Goal: Information Seeking & Learning: Find specific fact

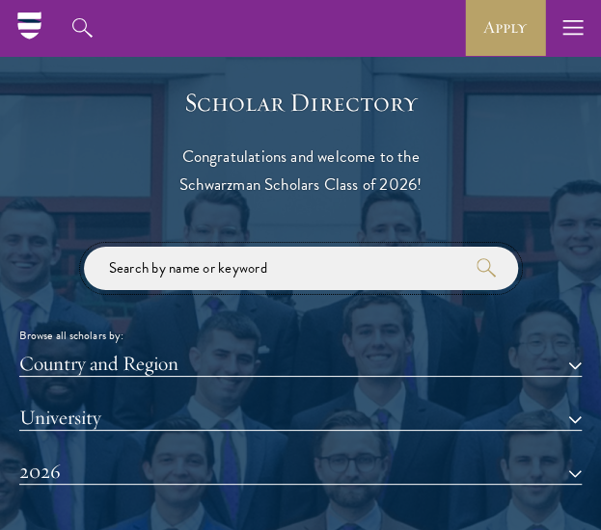
click at [280, 273] on input "search" at bounding box center [301, 268] width 434 height 43
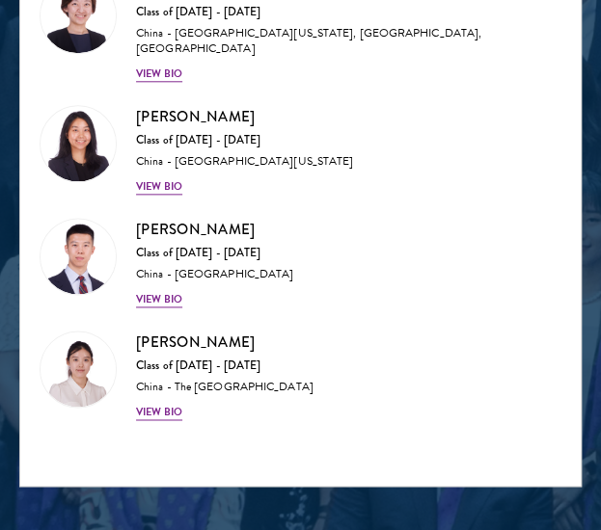
scroll to position [2263, 0]
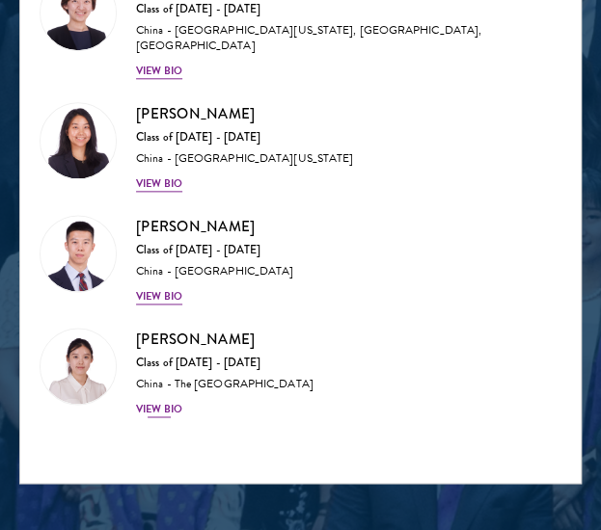
type input "liu"
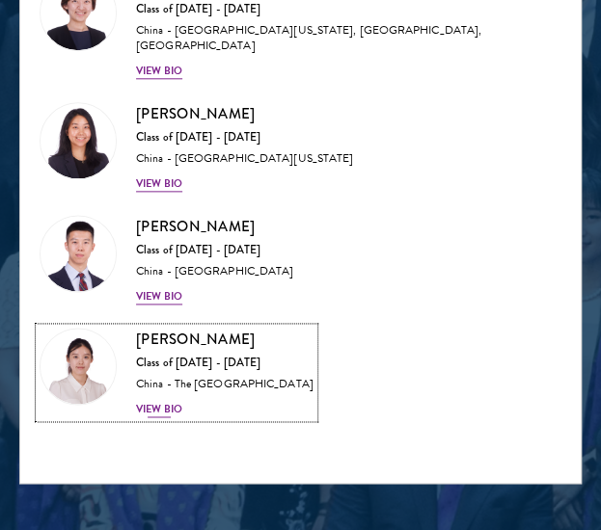
click at [179, 402] on div "View Bio" at bounding box center [159, 409] width 46 height 15
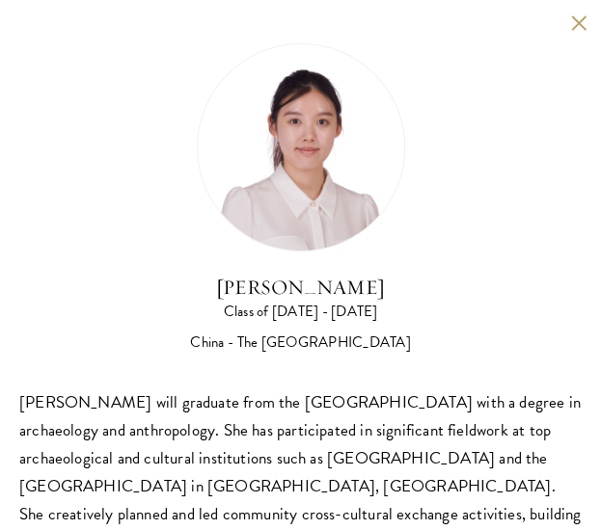
click at [570, 24] on button at bounding box center [578, 22] width 16 height 16
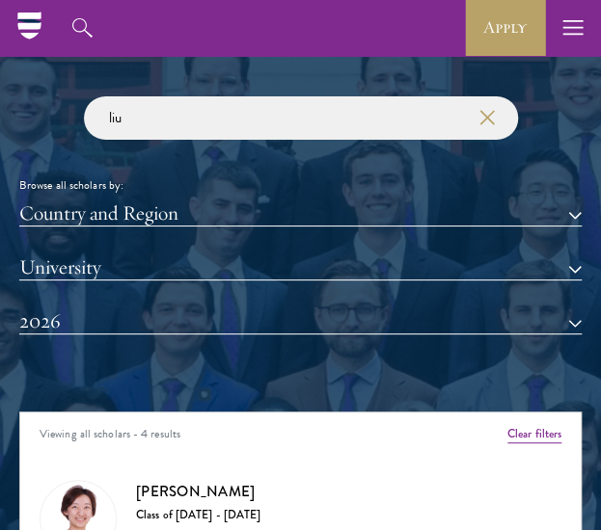
scroll to position [1755, 0]
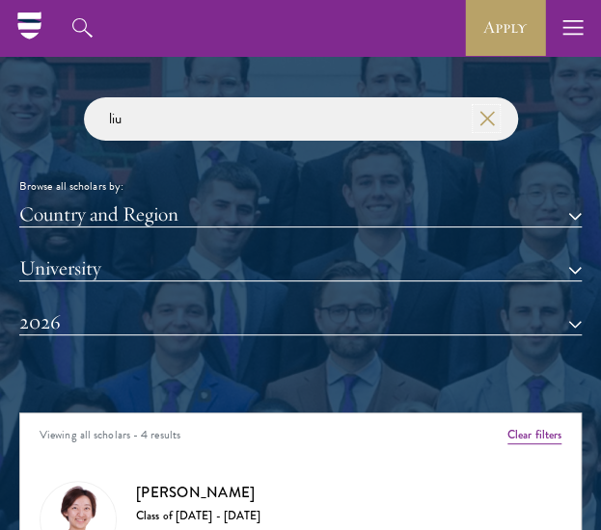
click at [480, 118] on icon "button" at bounding box center [486, 118] width 15 height 15
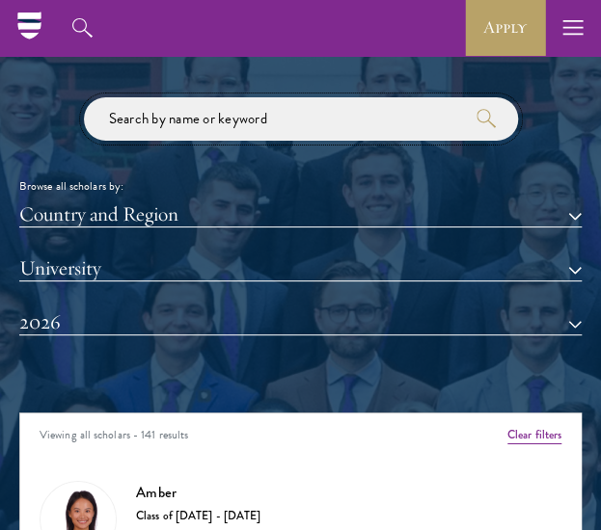
click at [380, 122] on input "search" at bounding box center [301, 118] width 434 height 43
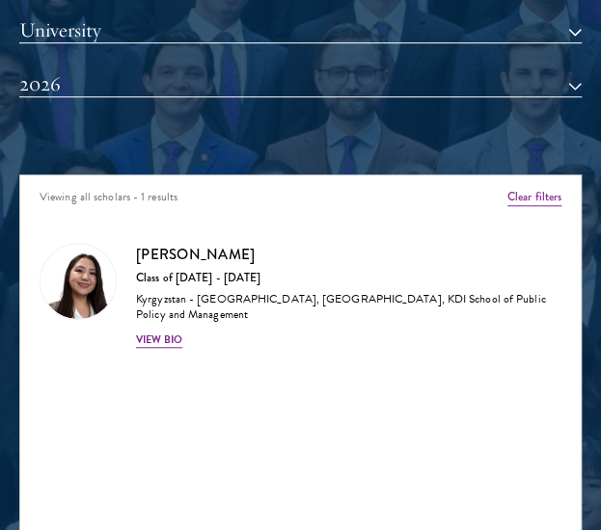
scroll to position [1995, 0]
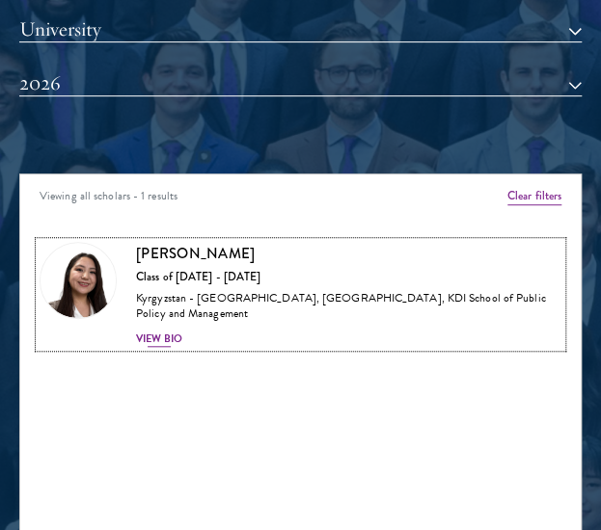
click at [159, 337] on div "View Bio" at bounding box center [159, 339] width 46 height 15
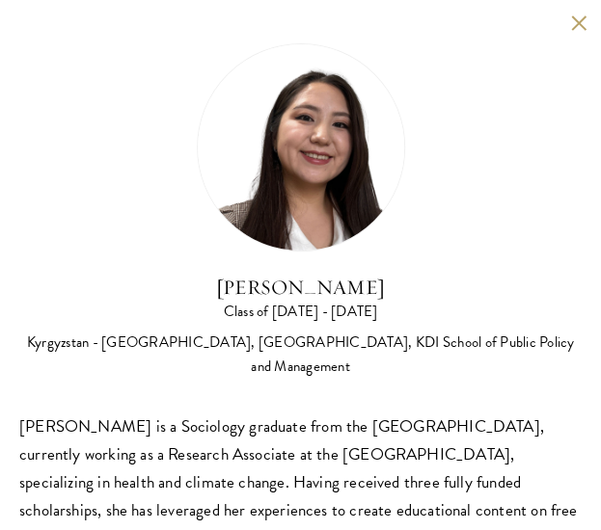
click at [570, 22] on button at bounding box center [578, 22] width 16 height 16
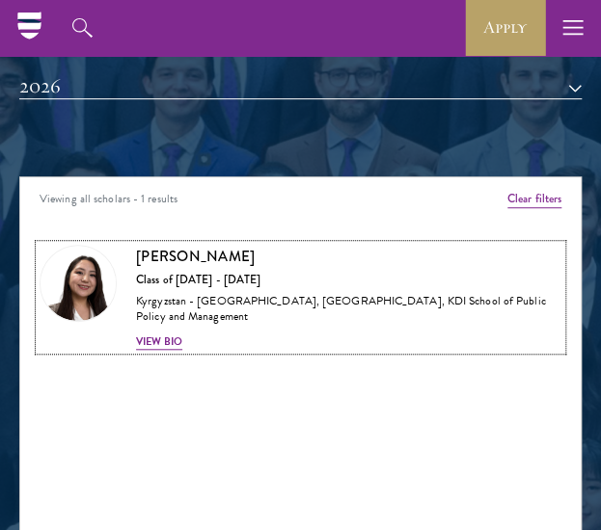
scroll to position [1756, 0]
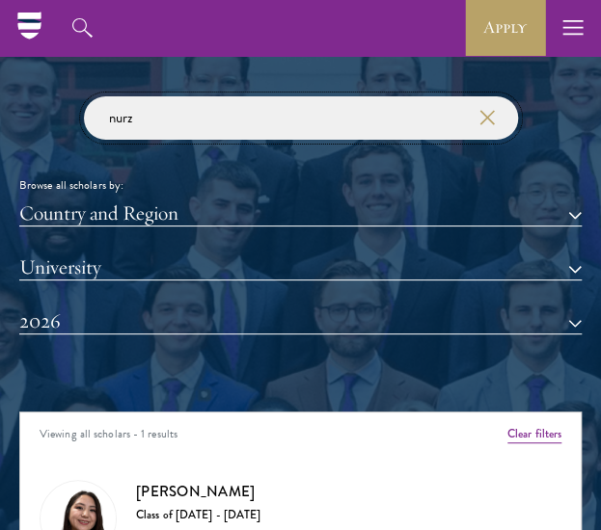
drag, startPoint x: 186, startPoint y: 125, endPoint x: 68, endPoint y: 125, distance: 118.6
click at [68, 125] on div "nurz Browse all scholars by: Country and Region All Countries and Regions [GEOG…" at bounding box center [300, 229] width 562 height 267
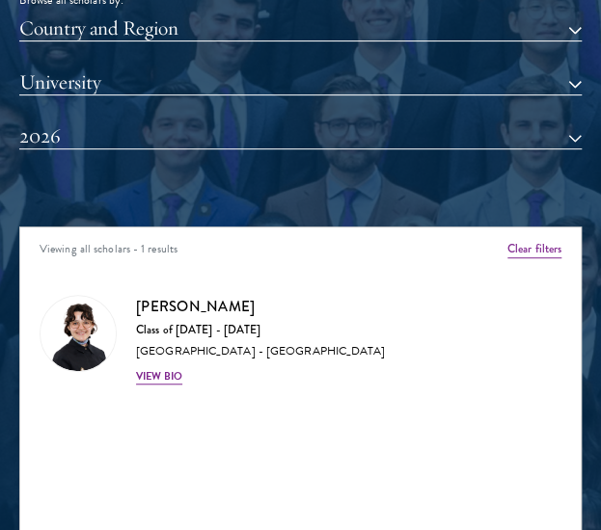
scroll to position [1943, 0]
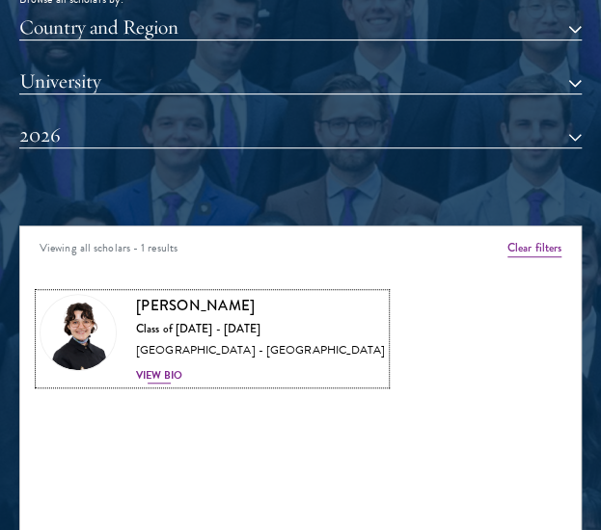
click at [192, 308] on h3 "[PERSON_NAME]" at bounding box center [260, 306] width 249 height 24
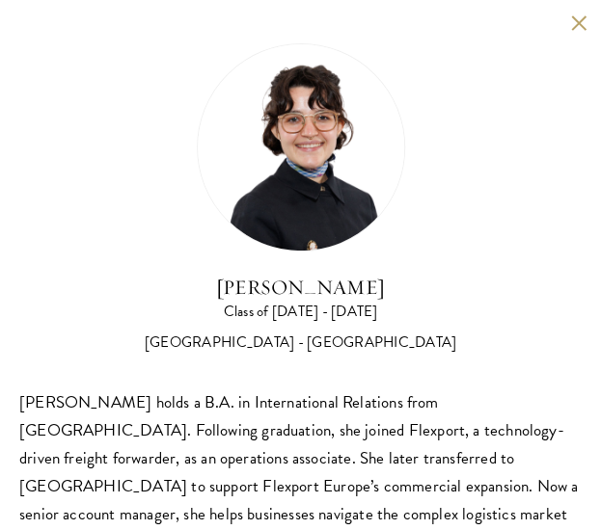
click at [570, 21] on button at bounding box center [578, 22] width 16 height 16
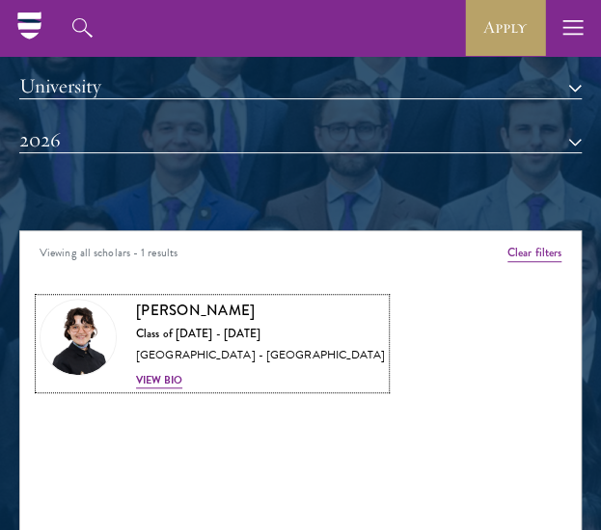
scroll to position [1782, 0]
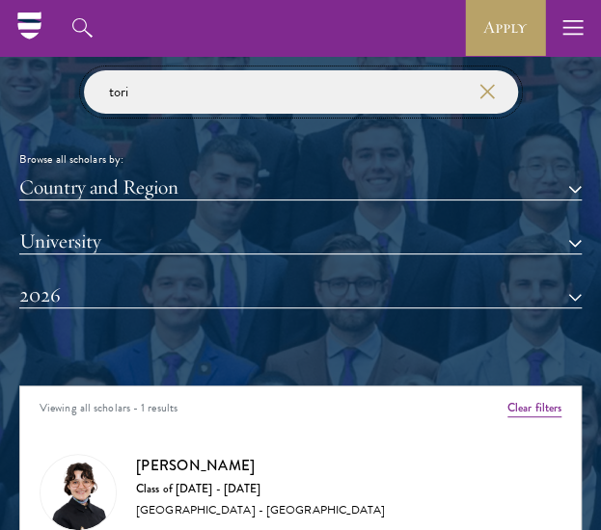
drag, startPoint x: 203, startPoint y: 98, endPoint x: 95, endPoint y: 96, distance: 107.1
click at [95, 96] on input "tori" at bounding box center [301, 91] width 434 height 43
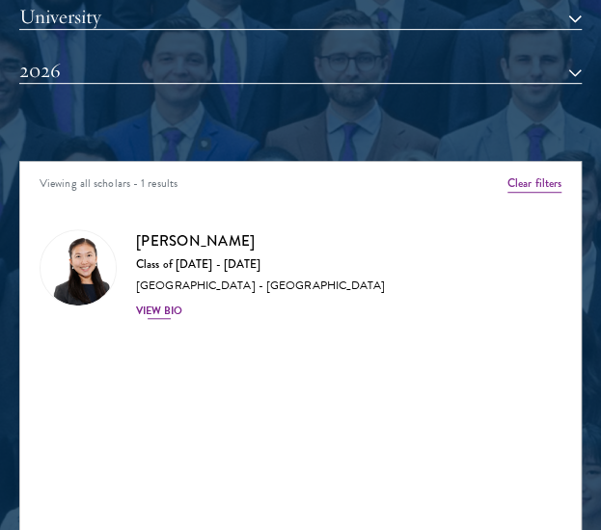
scroll to position [2010, 0]
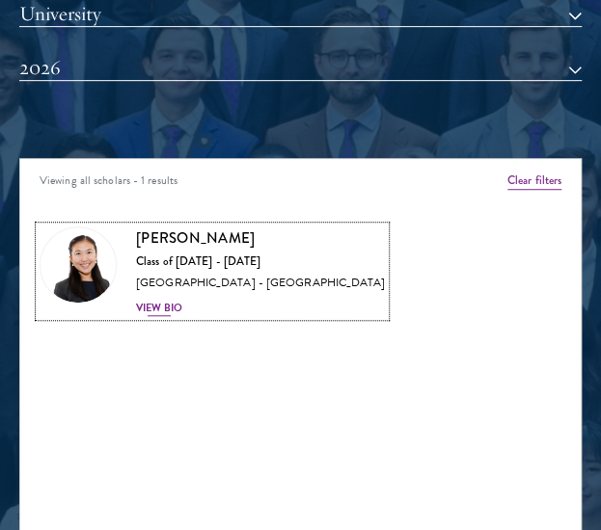
click at [218, 231] on h3 "[PERSON_NAME]" at bounding box center [260, 239] width 249 height 24
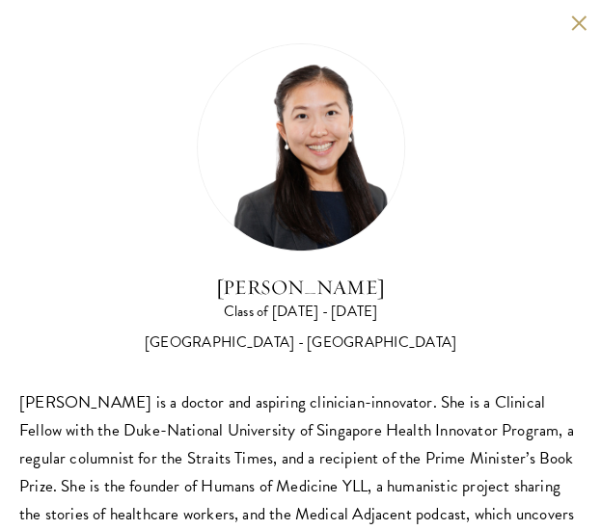
click at [570, 19] on button at bounding box center [578, 22] width 16 height 16
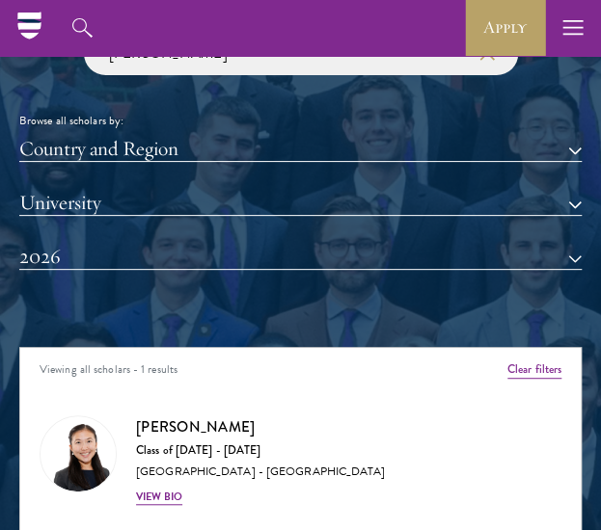
scroll to position [1694, 0]
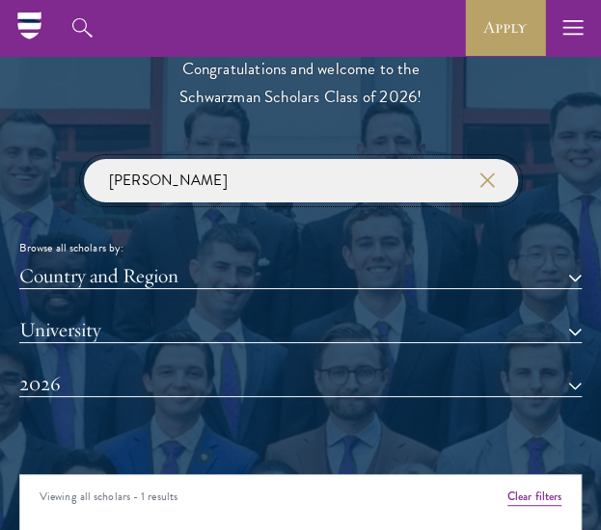
drag, startPoint x: 189, startPoint y: 188, endPoint x: 98, endPoint y: 189, distance: 90.7
click at [98, 189] on input "[PERSON_NAME]" at bounding box center [301, 180] width 434 height 43
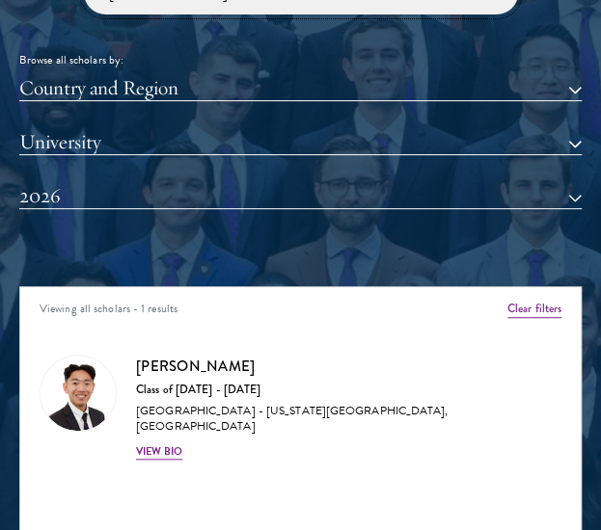
scroll to position [1884, 0]
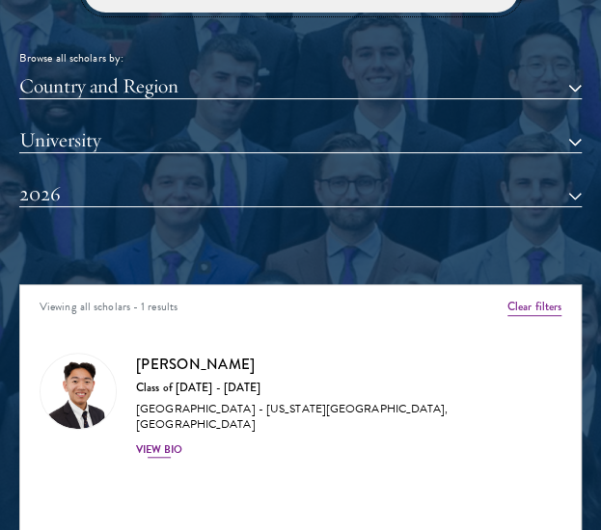
type input "[PERSON_NAME]"
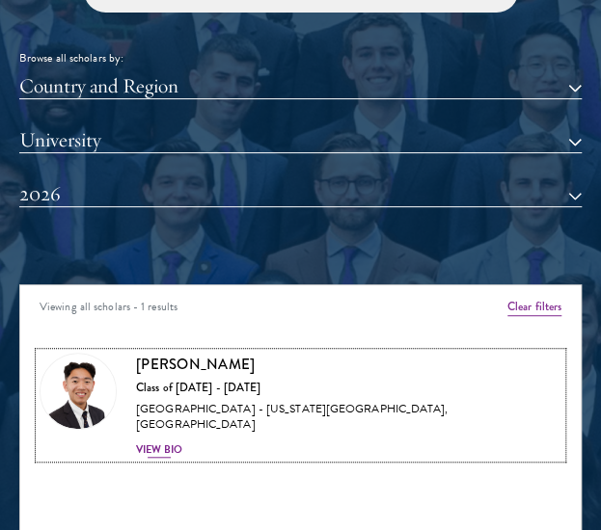
click at [170, 443] on div "View Bio" at bounding box center [159, 450] width 46 height 15
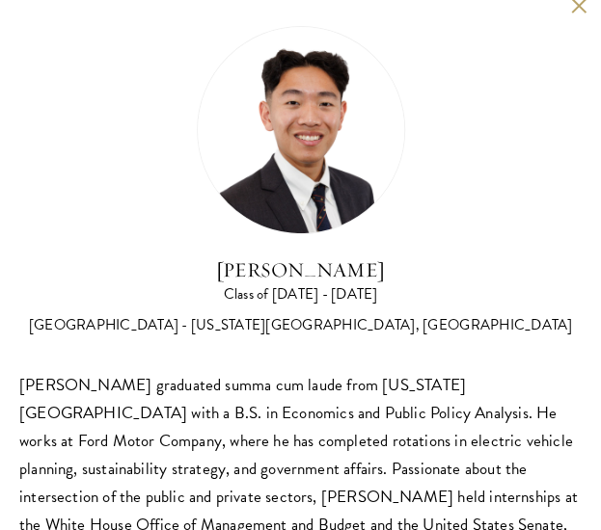
scroll to position [2, 0]
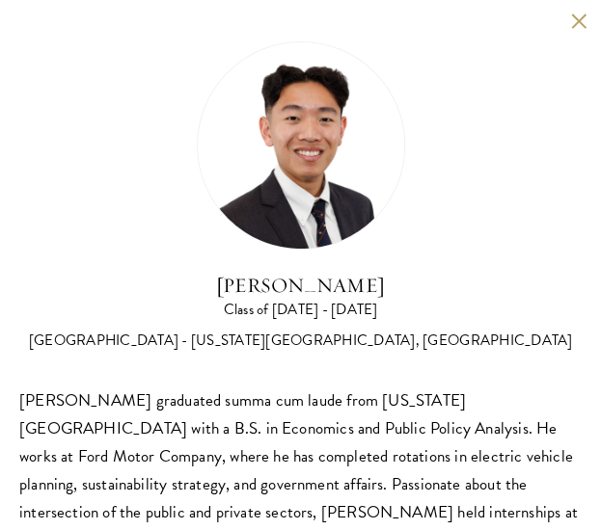
click at [570, 14] on button at bounding box center [578, 21] width 16 height 16
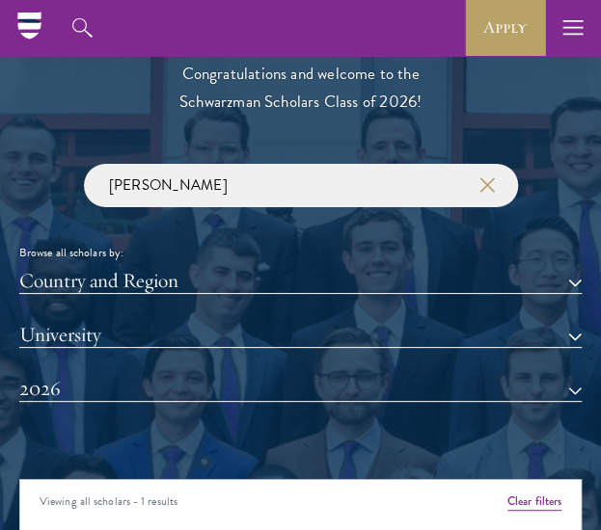
scroll to position [1688, 0]
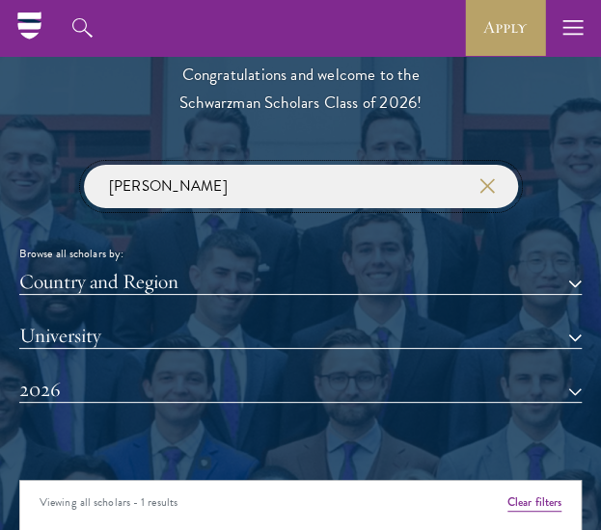
drag, startPoint x: 195, startPoint y: 178, endPoint x: 104, endPoint y: 191, distance: 91.5
click at [104, 191] on input "[PERSON_NAME]" at bounding box center [301, 186] width 434 height 43
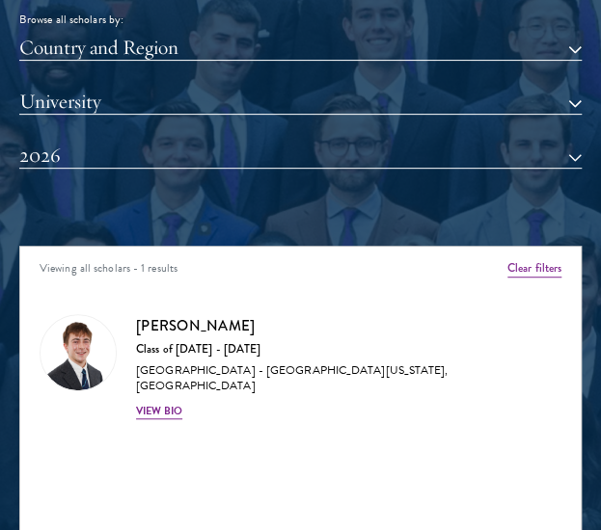
scroll to position [1923, 0]
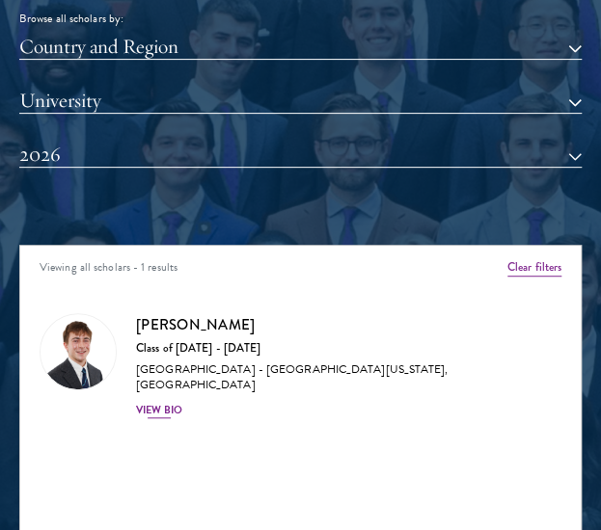
type input "jasp"
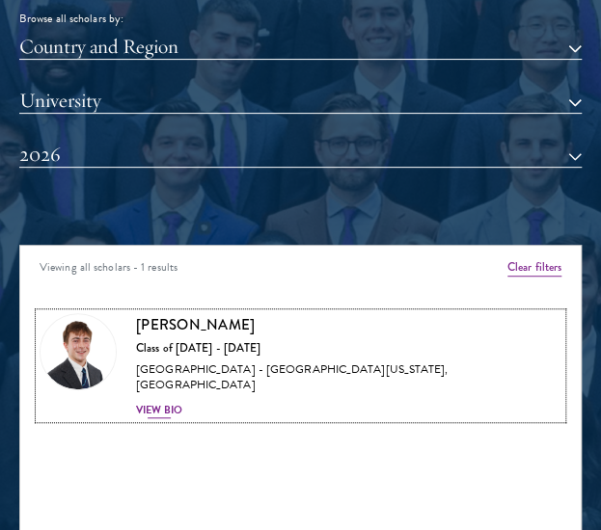
click at [179, 403] on div "View Bio" at bounding box center [159, 410] width 46 height 15
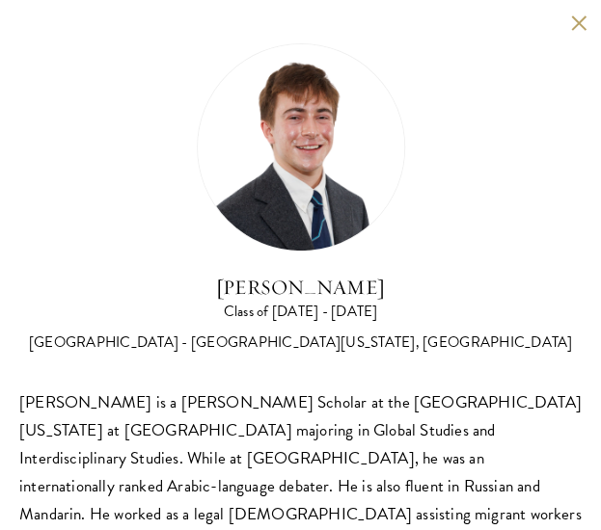
click at [570, 22] on button at bounding box center [578, 22] width 16 height 16
